Goal: Check status: Check status

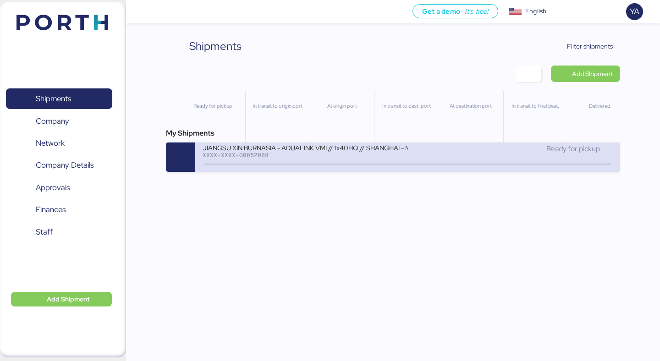
click at [440, 147] on div "Ready for pickup" at bounding box center [510, 149] width 205 height 11
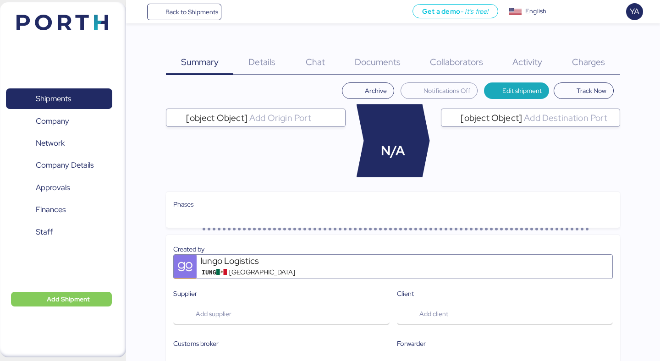
click at [578, 50] on div "Charges 0" at bounding box center [589, 56] width 63 height 37
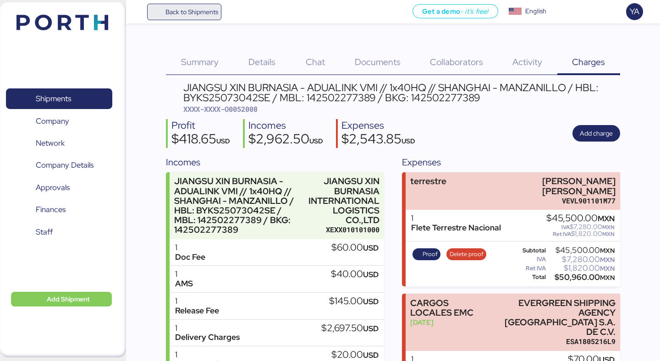
click at [200, 14] on span "Back to Shipments" at bounding box center [192, 11] width 53 height 11
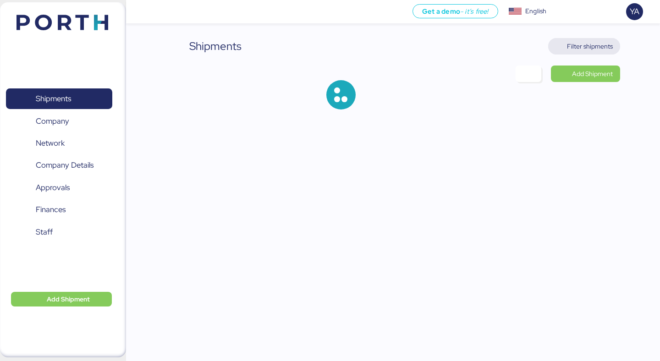
click at [570, 45] on span "Filter shipments" at bounding box center [590, 46] width 46 height 11
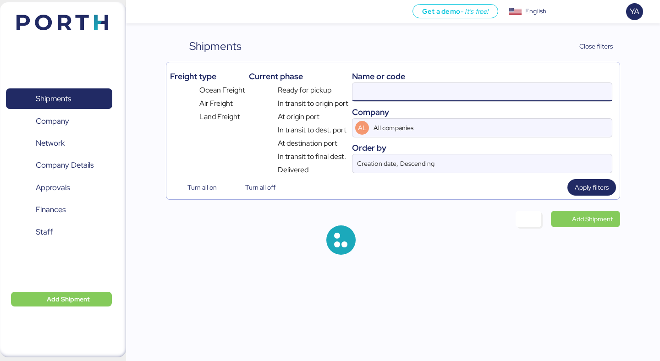
click at [416, 95] on input at bounding box center [483, 92] width 260 height 18
paste input "O0052137"
type input "O0052137"
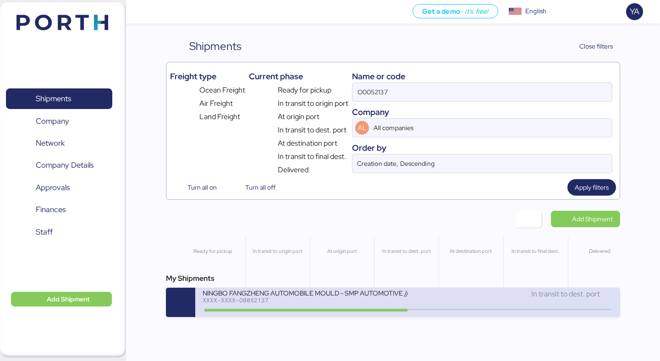
click at [295, 317] on div "NINGBO FANGZHENG AUTOMOBILE MOULD - SMP AUTOMOTIVE // 3x20OT // NINGBO - MANZAN…" at bounding box center [407, 302] width 425 height 29
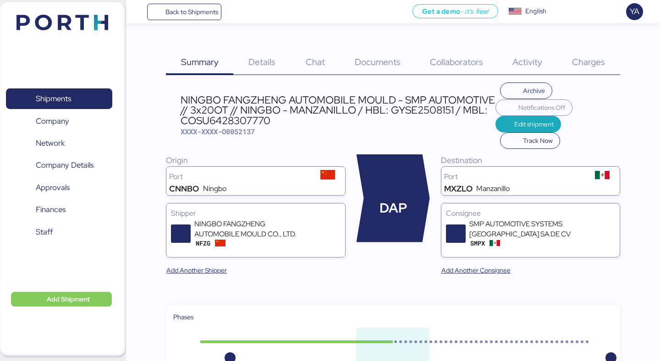
click at [594, 44] on div "Charges 0" at bounding box center [589, 56] width 63 height 37
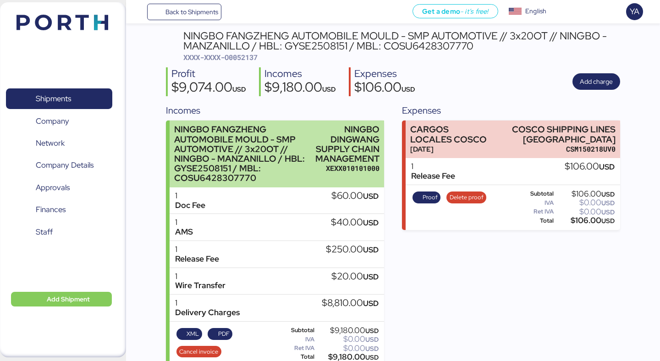
scroll to position [64, 0]
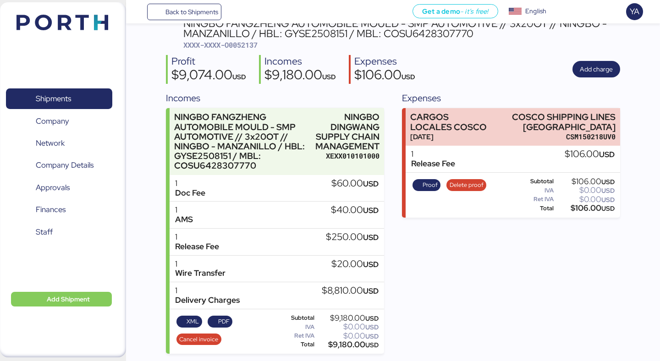
click at [250, 92] on div "Incomes" at bounding box center [275, 98] width 218 height 14
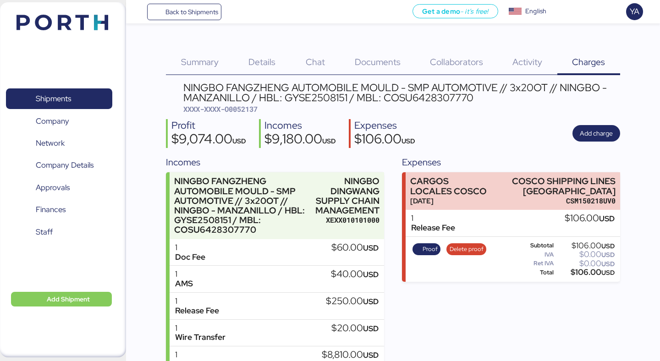
click at [249, 104] on div "NINGBO FANGZHENG AUTOMOBILE MOULD - SMP AUTOMOTIVE // 3x20OT // NINGBO - MANZAN…" at bounding box center [401, 99] width 437 height 32
copy span "O0052137"
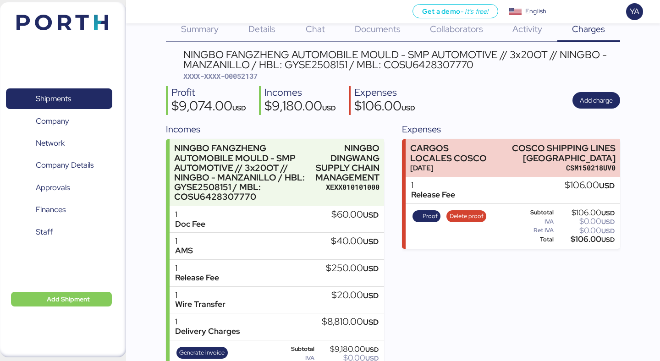
scroll to position [64, 0]
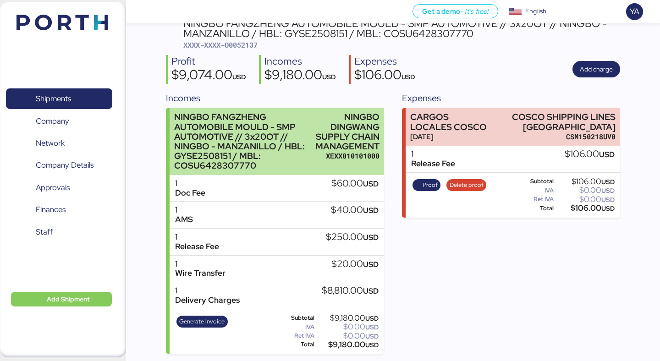
click at [280, 127] on div "NINGBO FANGZHENG AUTOMOBILE MOULD - SMP AUTOMOTIVE // 3x20OT // NINGBO - MANZAN…" at bounding box center [242, 141] width 137 height 58
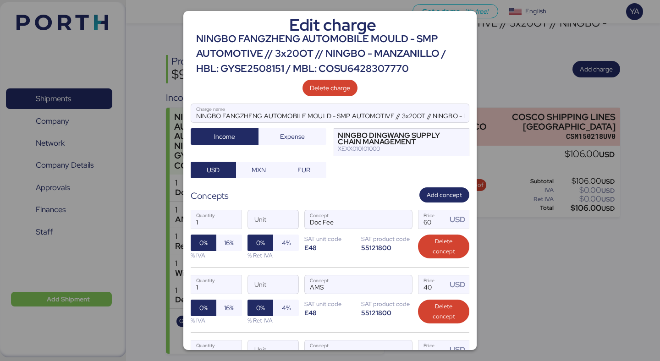
scroll to position [250, 0]
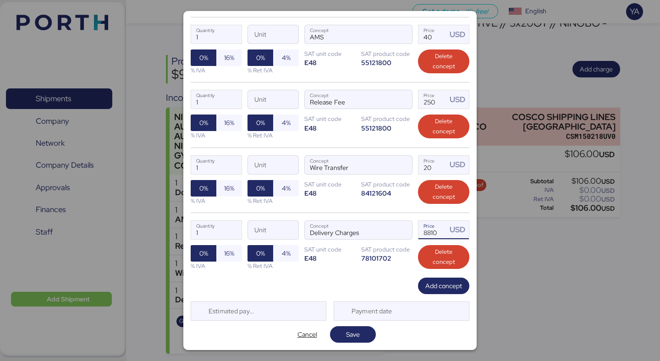
click at [440, 234] on input "8810" at bounding box center [433, 230] width 28 height 18
type input "8630"
click at [359, 330] on span "Save" at bounding box center [353, 334] width 14 height 11
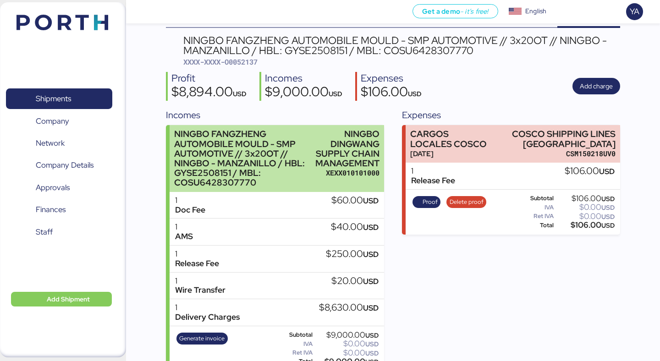
scroll to position [0, 0]
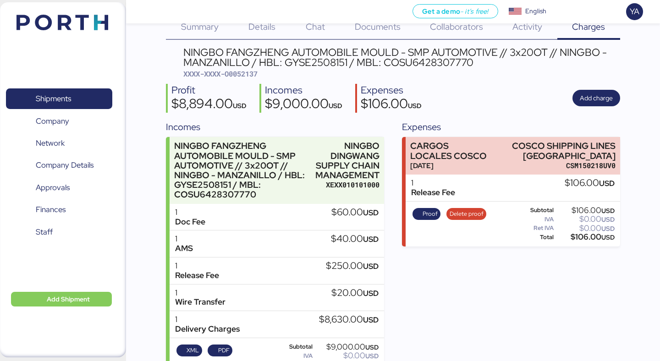
scroll to position [64, 0]
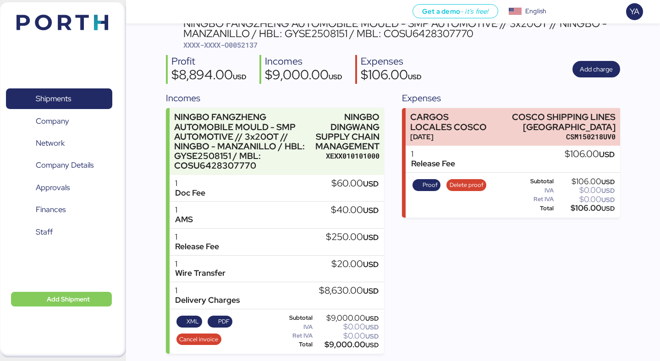
click at [224, 314] on div "XML PDF Cancel invoice" at bounding box center [225, 332] width 104 height 38
click at [219, 319] on span "PDF" at bounding box center [223, 322] width 11 height 10
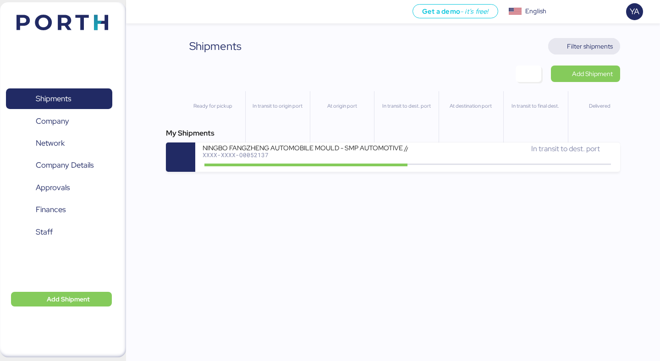
click at [599, 52] on span "Filter shipments" at bounding box center [584, 46] width 57 height 13
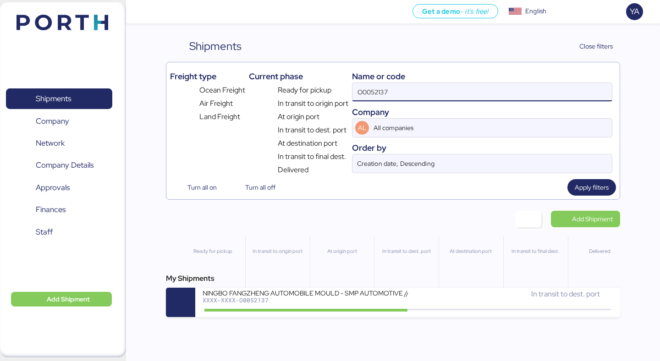
click at [473, 96] on input "O0052137" at bounding box center [483, 92] width 260 height 18
paste input "1912"
type input "O0051912"
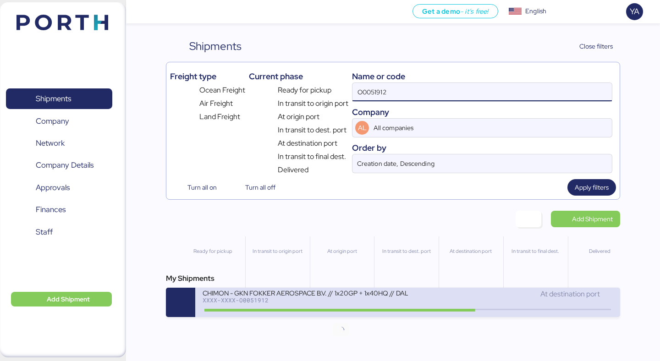
click at [330, 310] on icon at bounding box center [341, 310] width 44 height 10
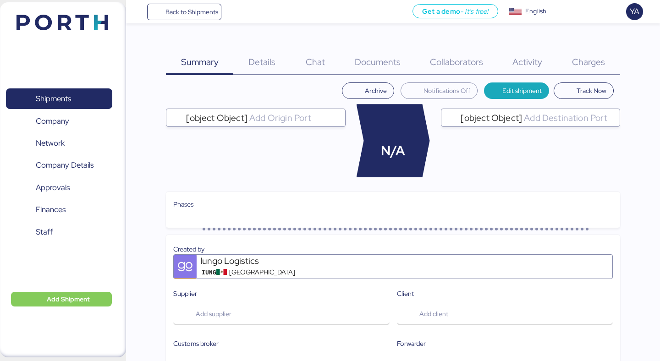
click at [587, 63] on span "Charges" at bounding box center [588, 62] width 33 height 12
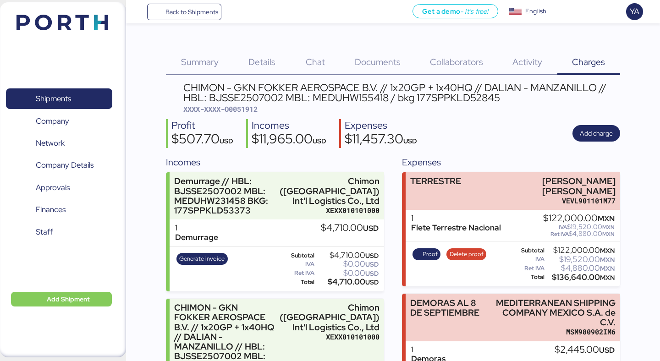
click at [245, 106] on span "XXXX-XXXX-O0051912" at bounding box center [220, 109] width 74 height 9
copy span "O0051912"
